Goal: Book appointment/travel/reservation

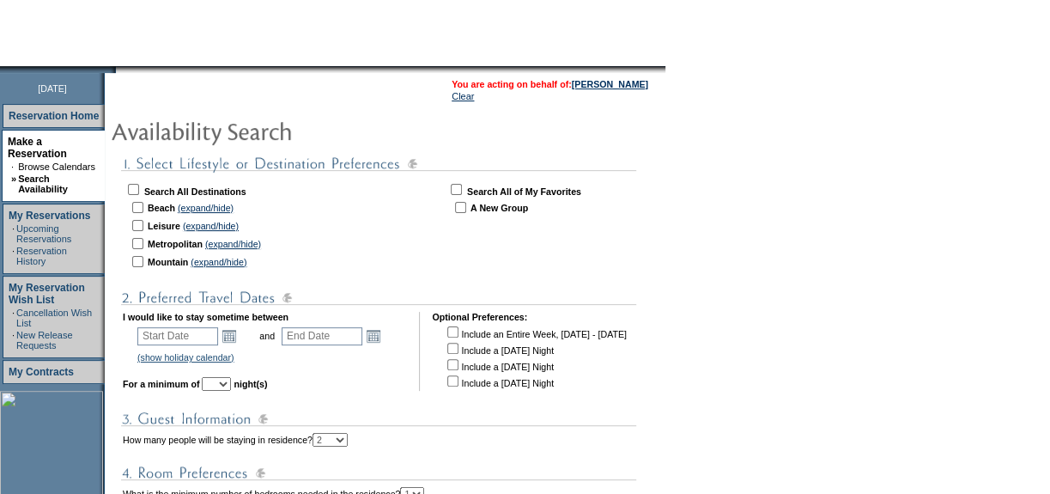
scroll to position [155, 0]
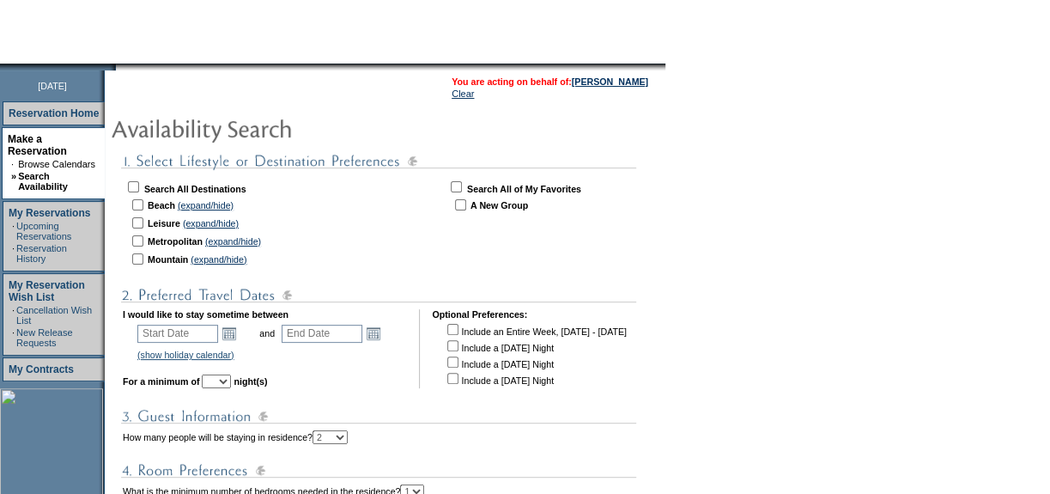
click at [139, 184] on input "checkbox" at bounding box center [133, 186] width 11 height 11
checkbox input "true"
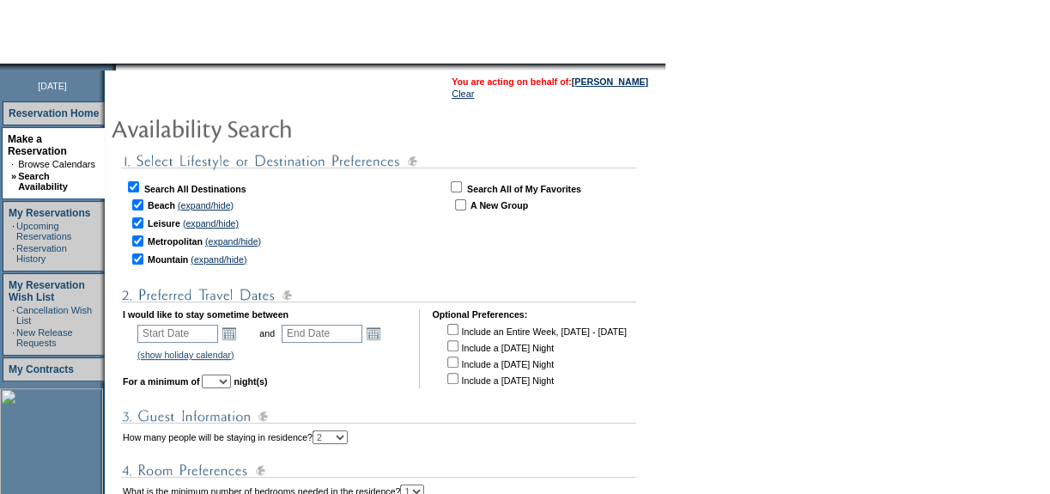
checkbox input "true"
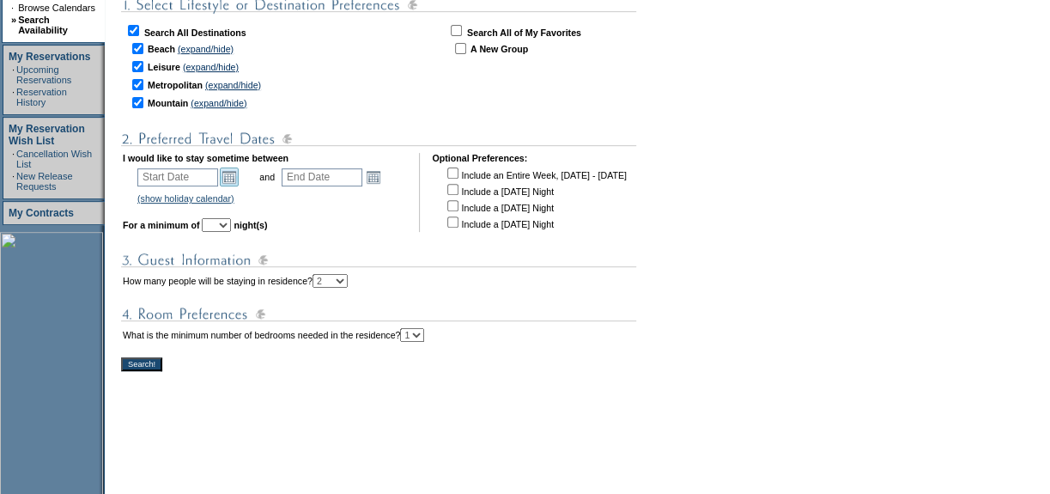
click at [239, 173] on link "Open the calendar popup." at bounding box center [229, 176] width 19 height 19
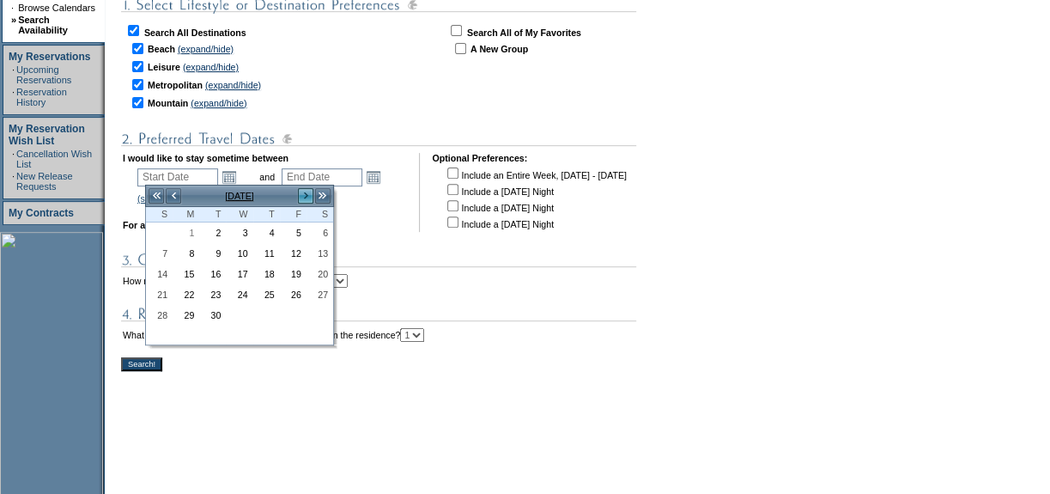
click at [305, 195] on link ">" at bounding box center [305, 195] width 17 height 17
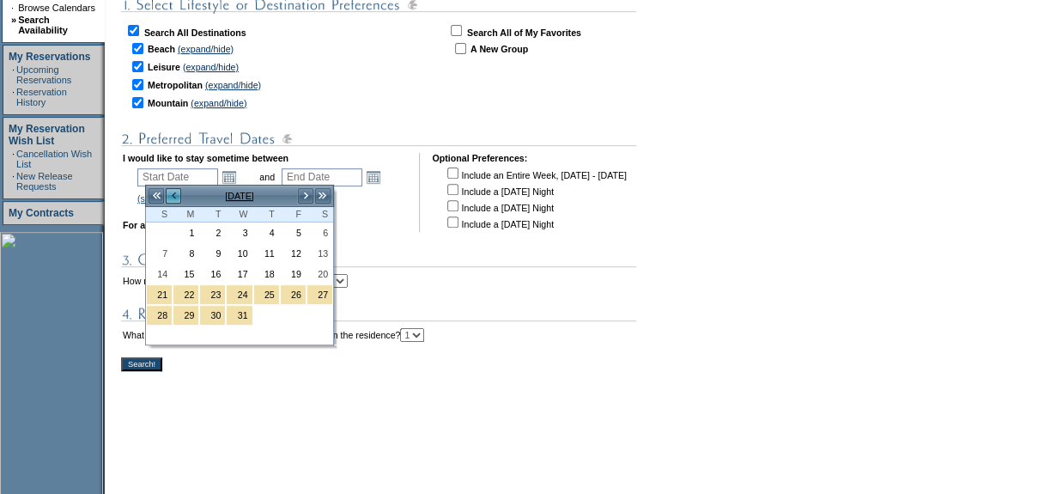
click at [171, 193] on link "<" at bounding box center [173, 195] width 17 height 17
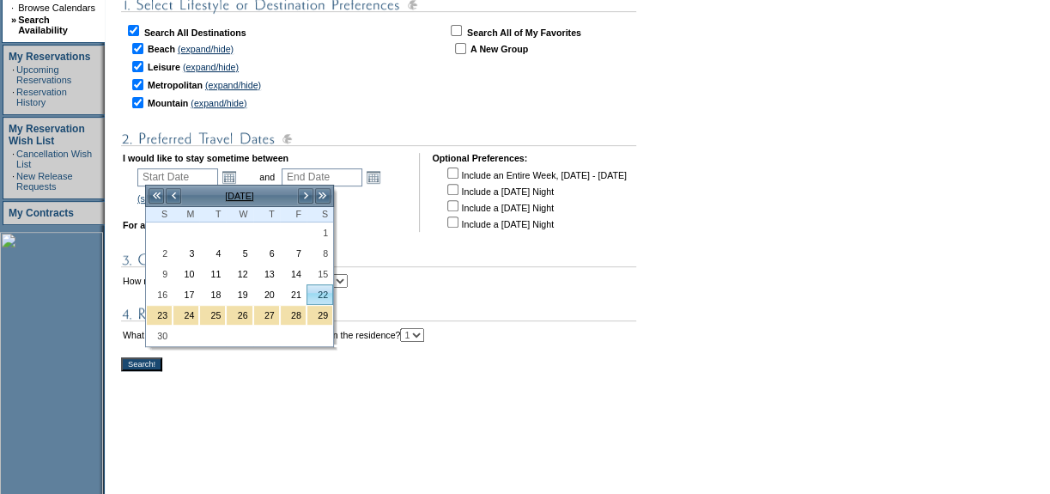
click at [318, 294] on link "22" at bounding box center [319, 294] width 25 height 19
type input "[DATE]"
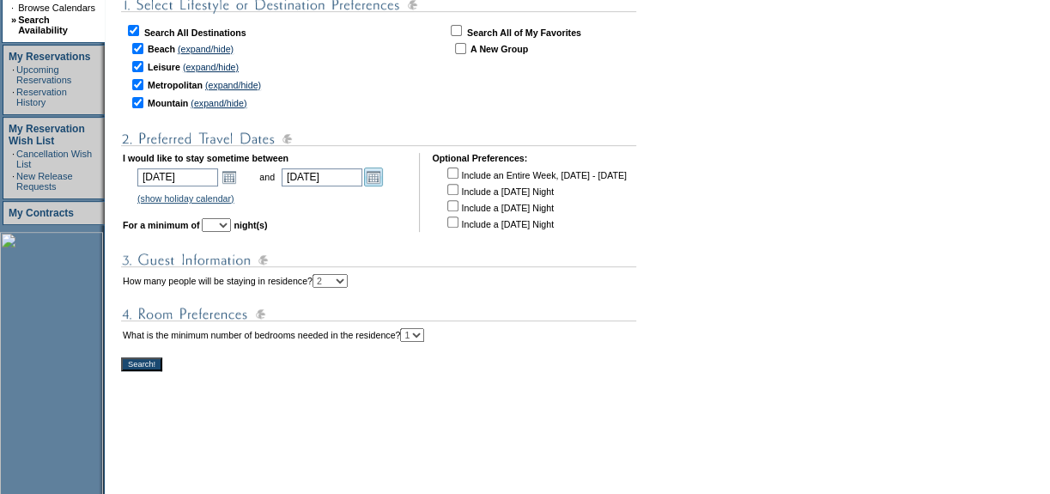
click at [383, 175] on link "Open the calendar popup." at bounding box center [373, 176] width 19 height 19
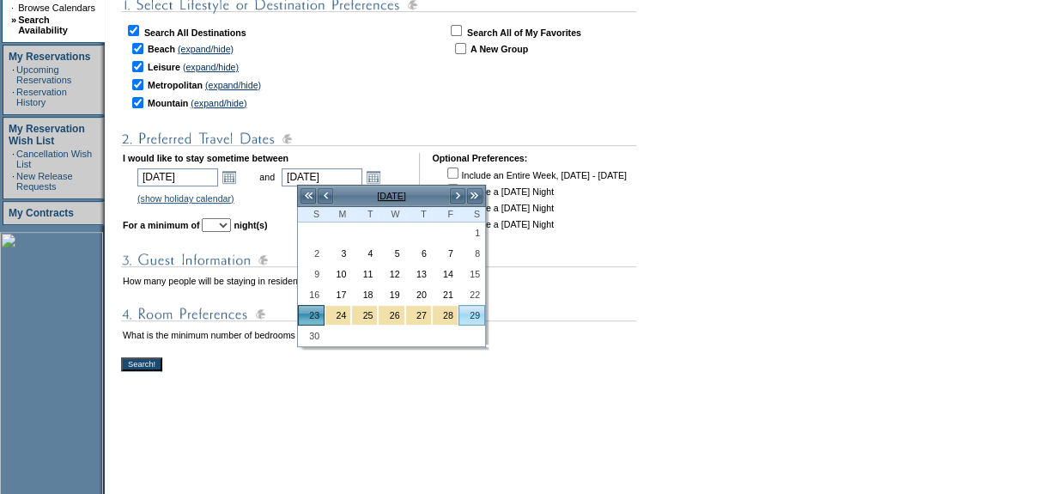
click at [479, 314] on link "29" at bounding box center [471, 315] width 25 height 19
type input "[DATE]"
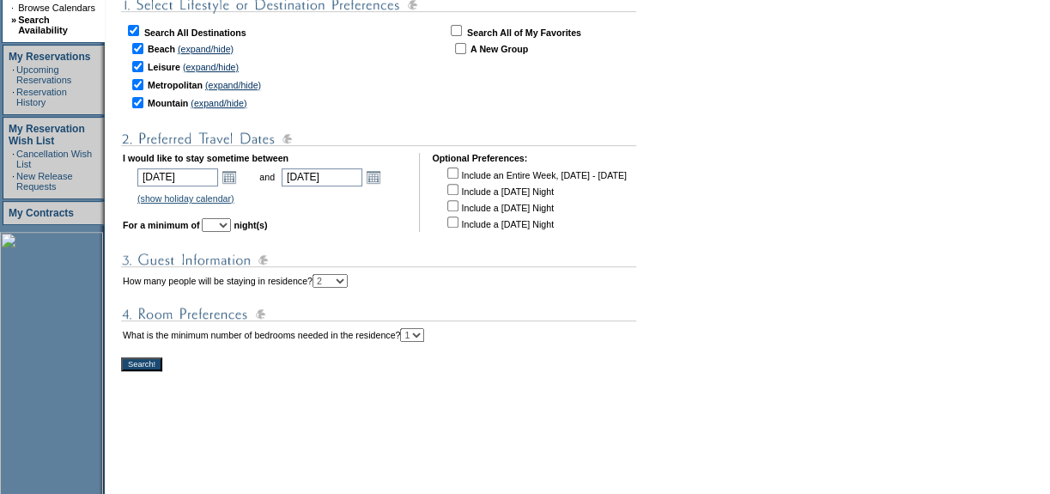
click at [231, 225] on select "1 2 3 4 5 6 7 8 9 10 11 12 13 14" at bounding box center [216, 225] width 29 height 14
select select "6"
click at [225, 218] on select "1 2 3 4 5 6 7 8 9 10 11 12 13 14" at bounding box center [216, 225] width 29 height 14
click at [154, 361] on input "Search!" at bounding box center [141, 364] width 41 height 14
